Goal: Information Seeking & Learning: Learn about a topic

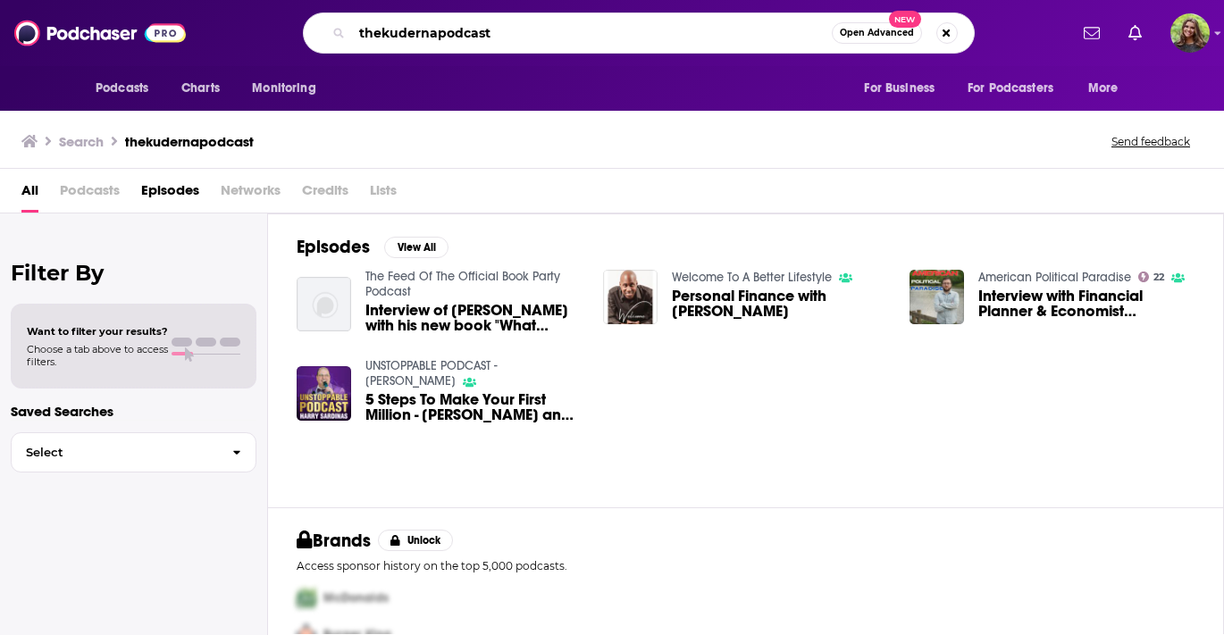
click at [380, 38] on input "thekudernapodcast" at bounding box center [592, 33] width 480 height 29
click at [442, 35] on input "the kudernapodcast" at bounding box center [592, 33] width 480 height 29
type input "the kuderna podcast"
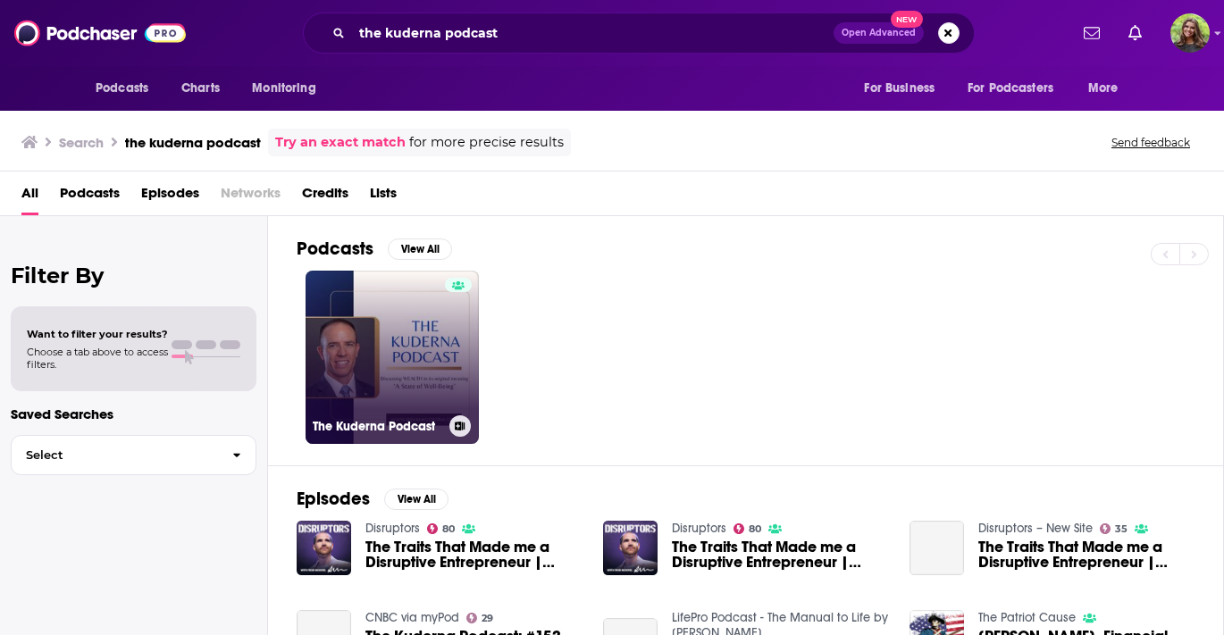
click at [369, 386] on link "The Kuderna Podcast" at bounding box center [392, 357] width 173 height 173
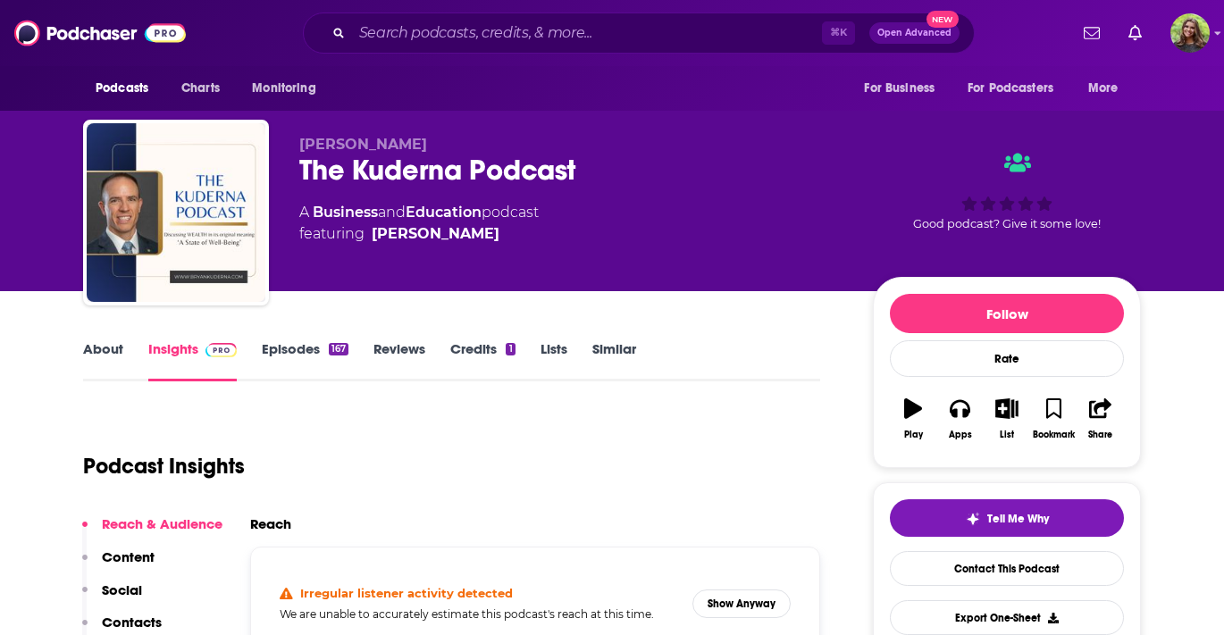
click at [94, 352] on link "About" at bounding box center [103, 360] width 40 height 41
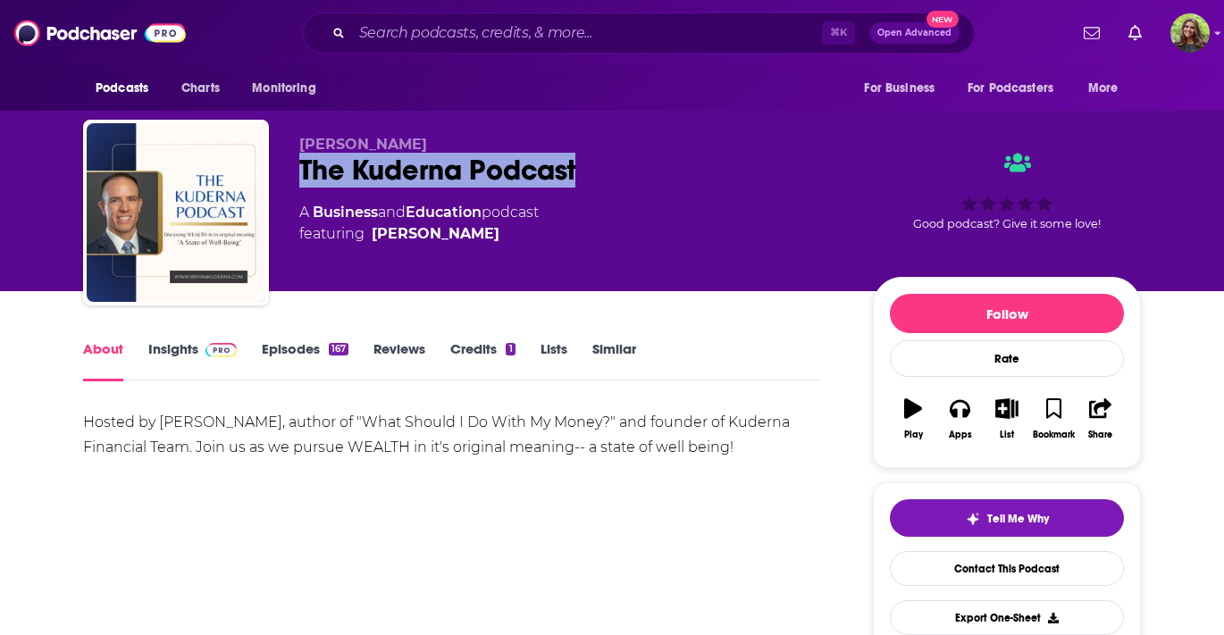
drag, startPoint x: 583, startPoint y: 169, endPoint x: 281, endPoint y: 165, distance: 301.1
click at [281, 165] on div "[PERSON_NAME] The [PERSON_NAME] Podcast A Business and Education podcast featur…" at bounding box center [612, 216] width 1058 height 193
copy h1 "The Kuderna Podcast"
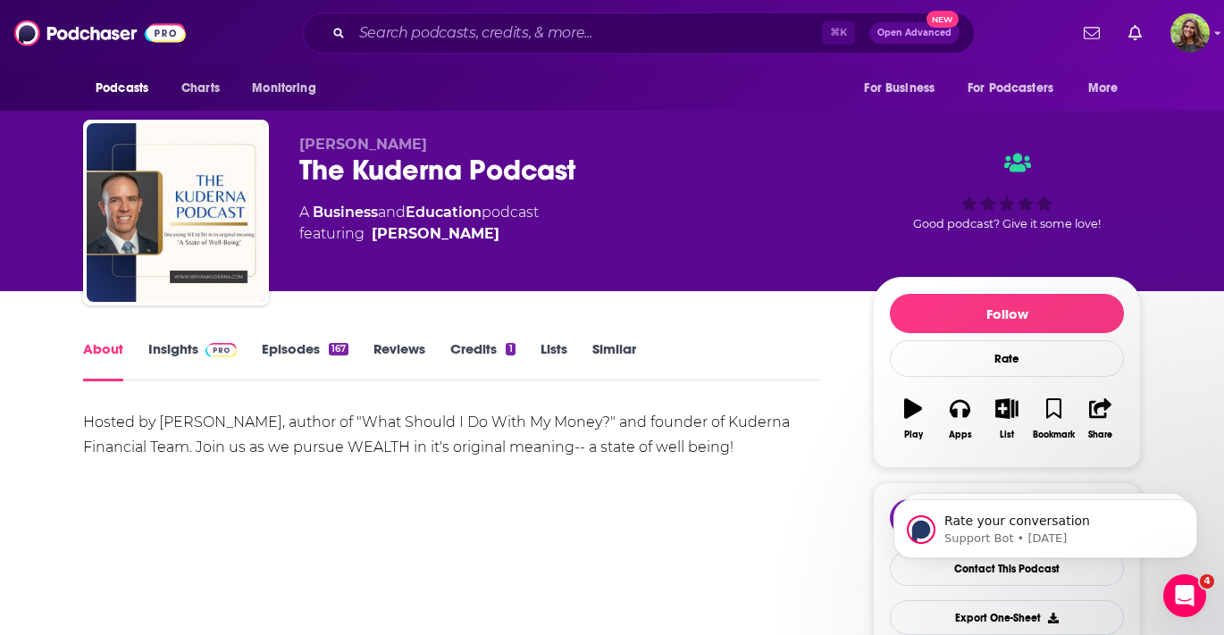
click at [340, 138] on span "[PERSON_NAME]" at bounding box center [363, 144] width 128 height 17
copy p "[PERSON_NAME]"
click at [452, 427] on div "Hosted by [PERSON_NAME], author of "What Should I Do With My Money?" and founde…" at bounding box center [451, 435] width 737 height 50
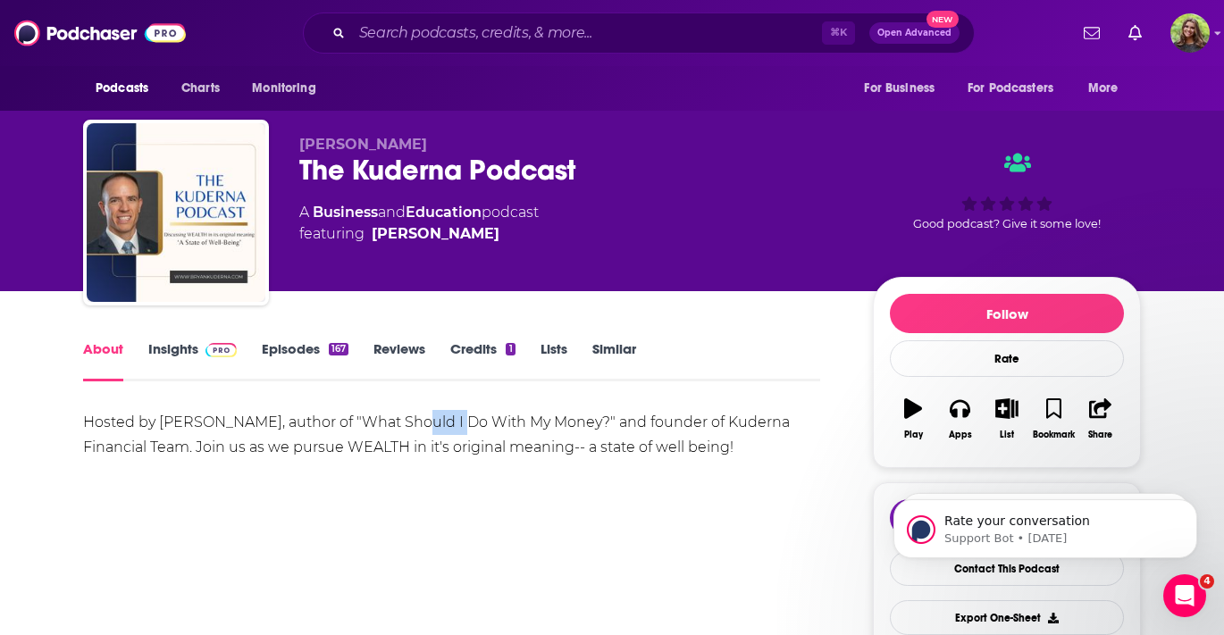
click at [452, 427] on div "Hosted by [PERSON_NAME], author of "What Should I Do With My Money?" and founde…" at bounding box center [451, 435] width 737 height 50
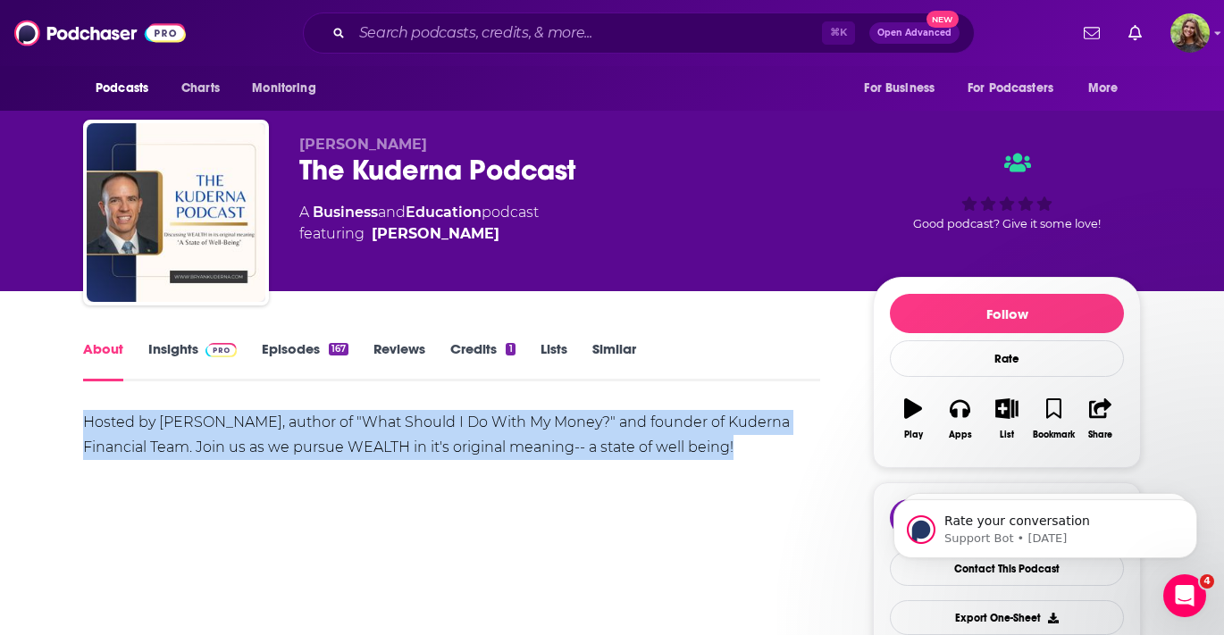
click at [452, 427] on div "Hosted by [PERSON_NAME], author of "What Should I Do With My Money?" and founde…" at bounding box center [451, 435] width 737 height 50
copy div "Hosted by [PERSON_NAME], author of "What Should I Do With My Money?" and founde…"
click at [185, 346] on link "Insights" at bounding box center [192, 360] width 88 height 41
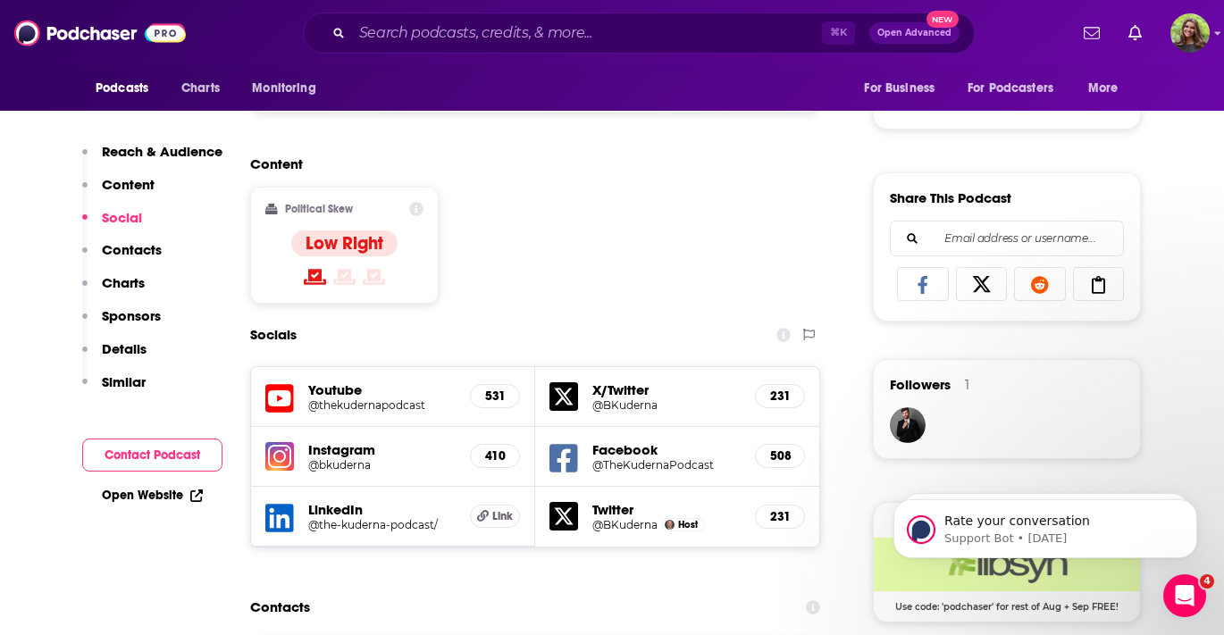
scroll to position [1097, 0]
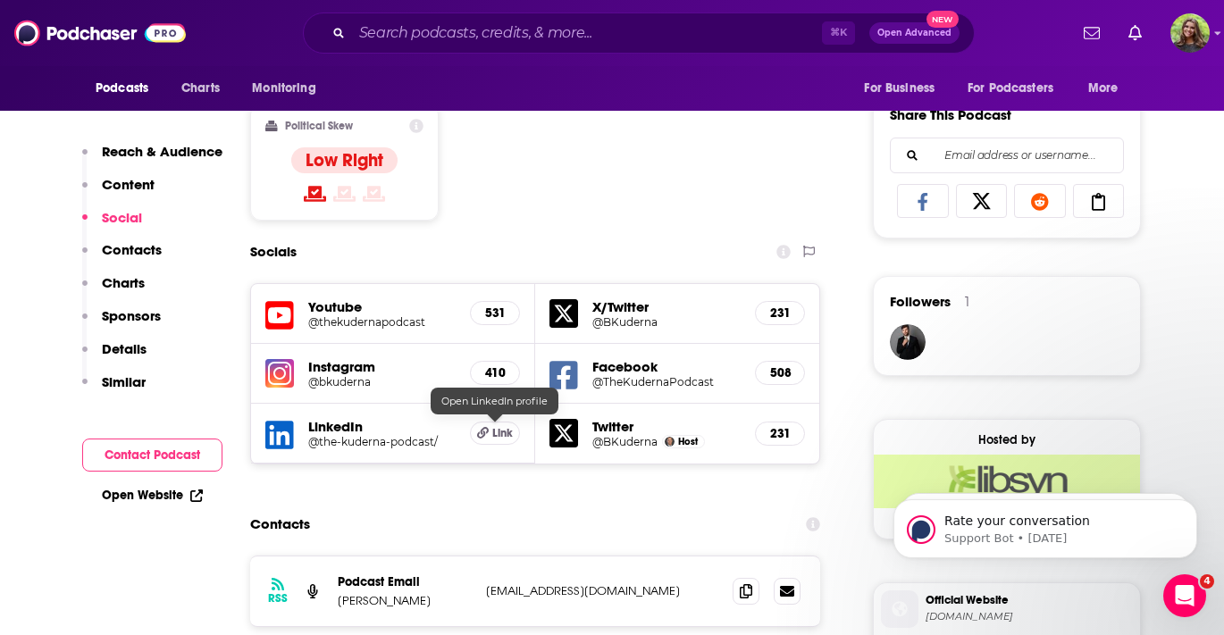
click at [498, 429] on span "Link" at bounding box center [502, 433] width 21 height 14
